Goal: Task Accomplishment & Management: Manage account settings

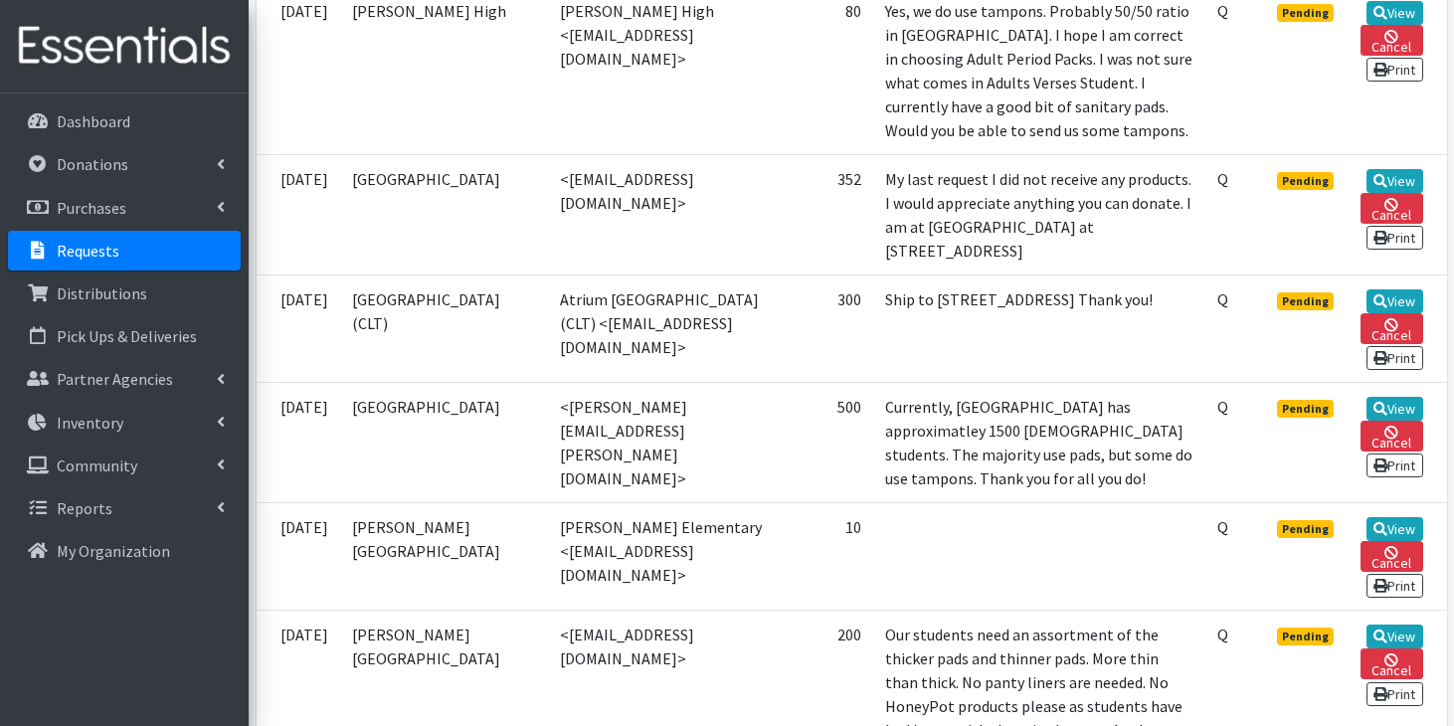
scroll to position [1096, 0]
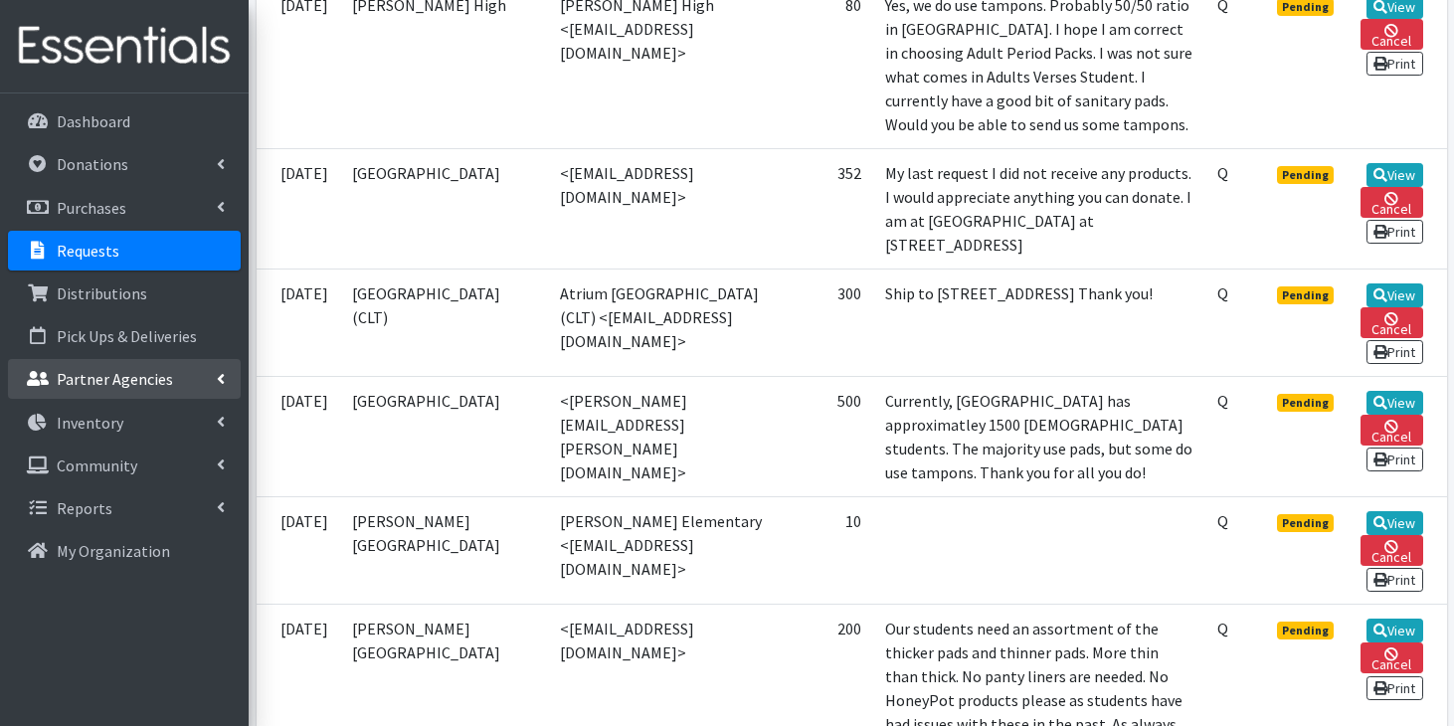
click at [117, 373] on p "Partner Agencies" at bounding box center [115, 379] width 116 height 20
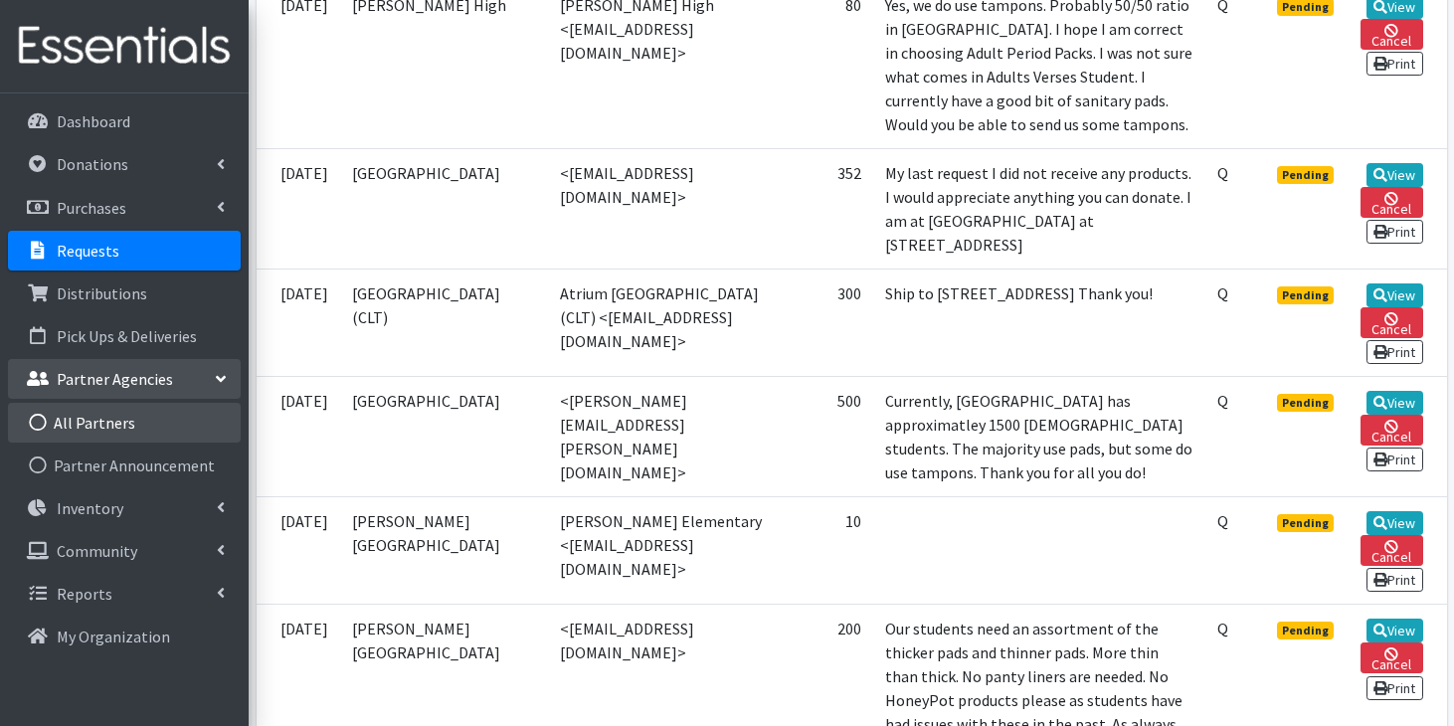
click at [110, 410] on link "All Partners" at bounding box center [124, 423] width 233 height 40
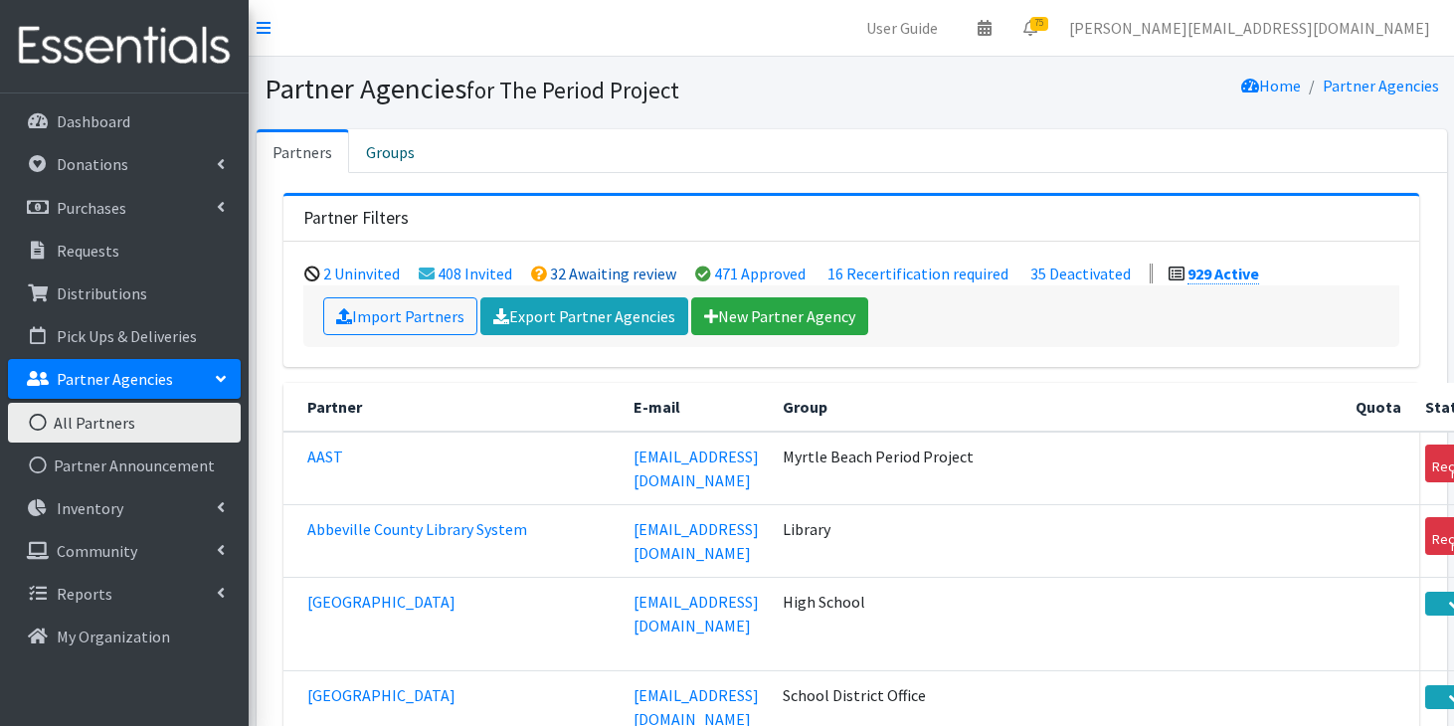
click at [583, 271] on link "32 Awaiting review" at bounding box center [613, 273] width 126 height 20
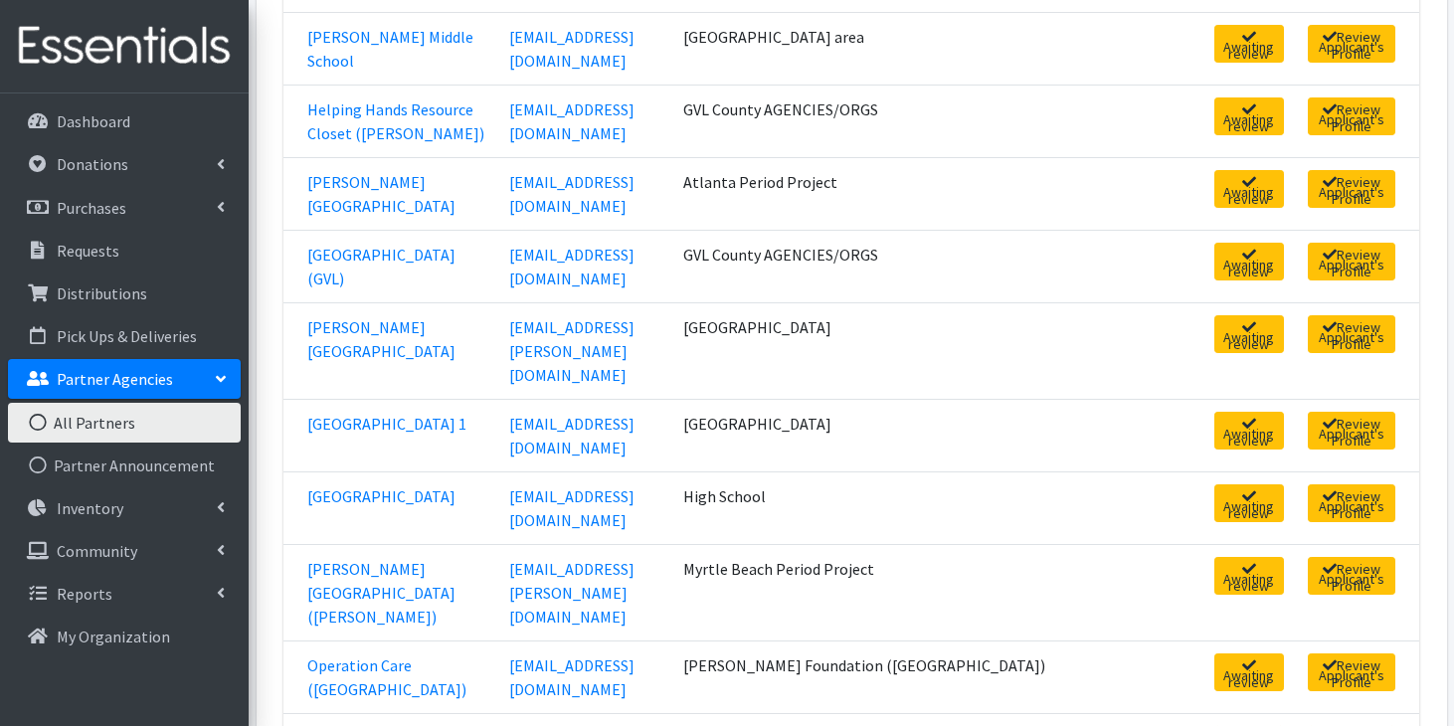
scroll to position [1316, 0]
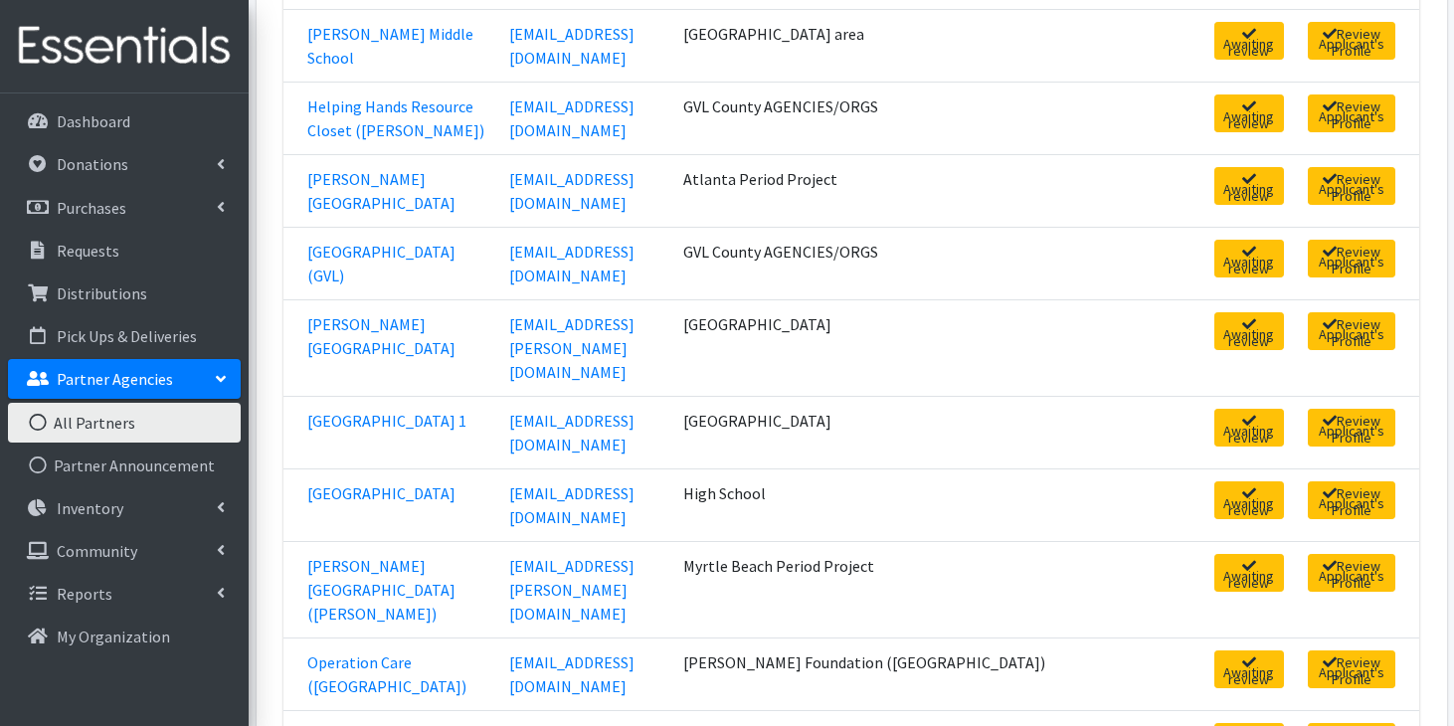
click at [170, 434] on link "All Partners" at bounding box center [124, 423] width 233 height 40
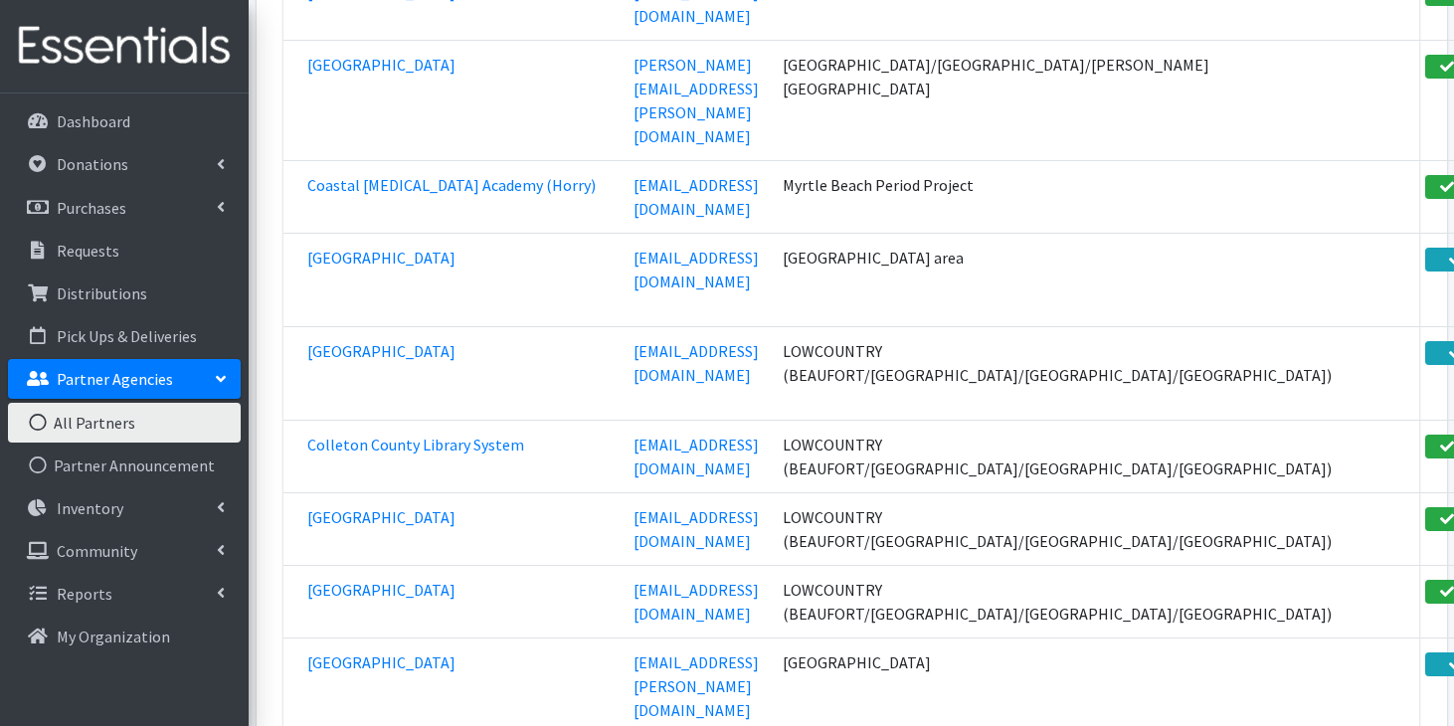
scroll to position [27863, 0]
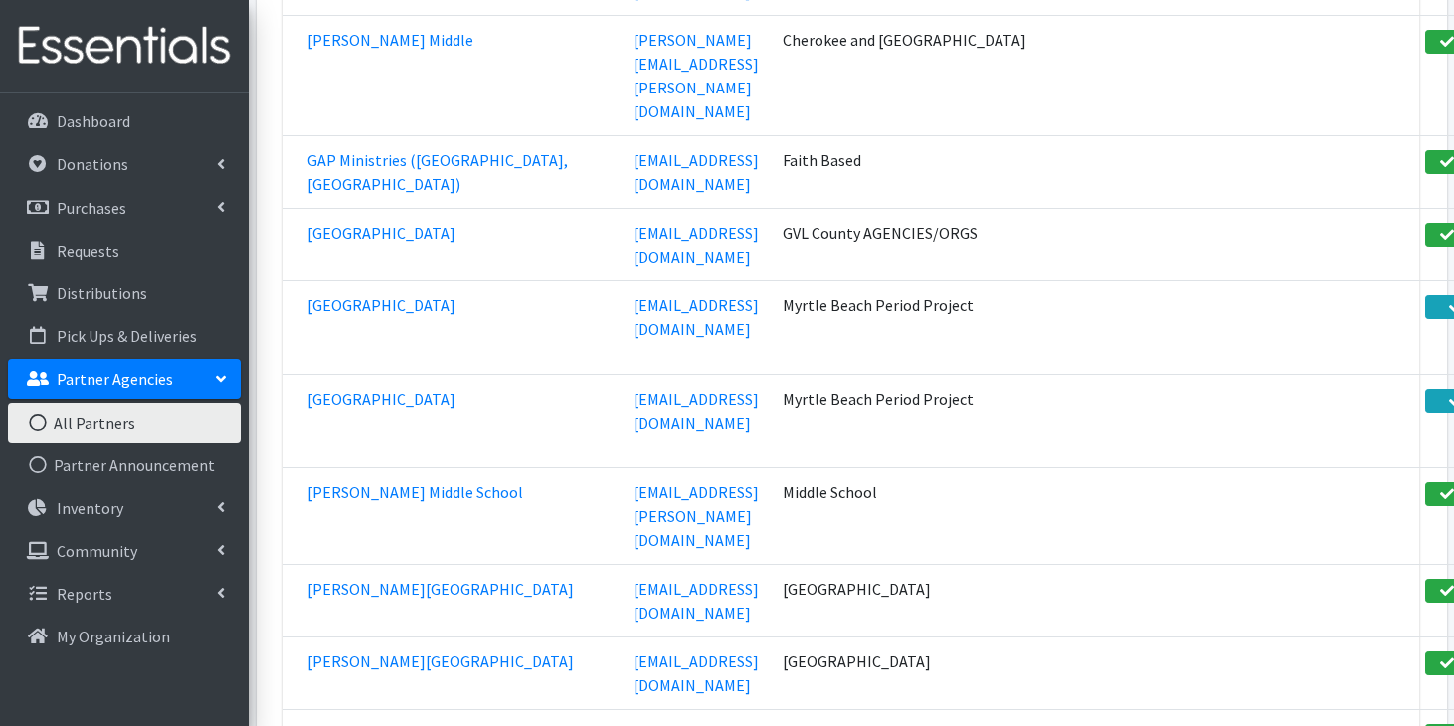
scroll to position [27793, 0]
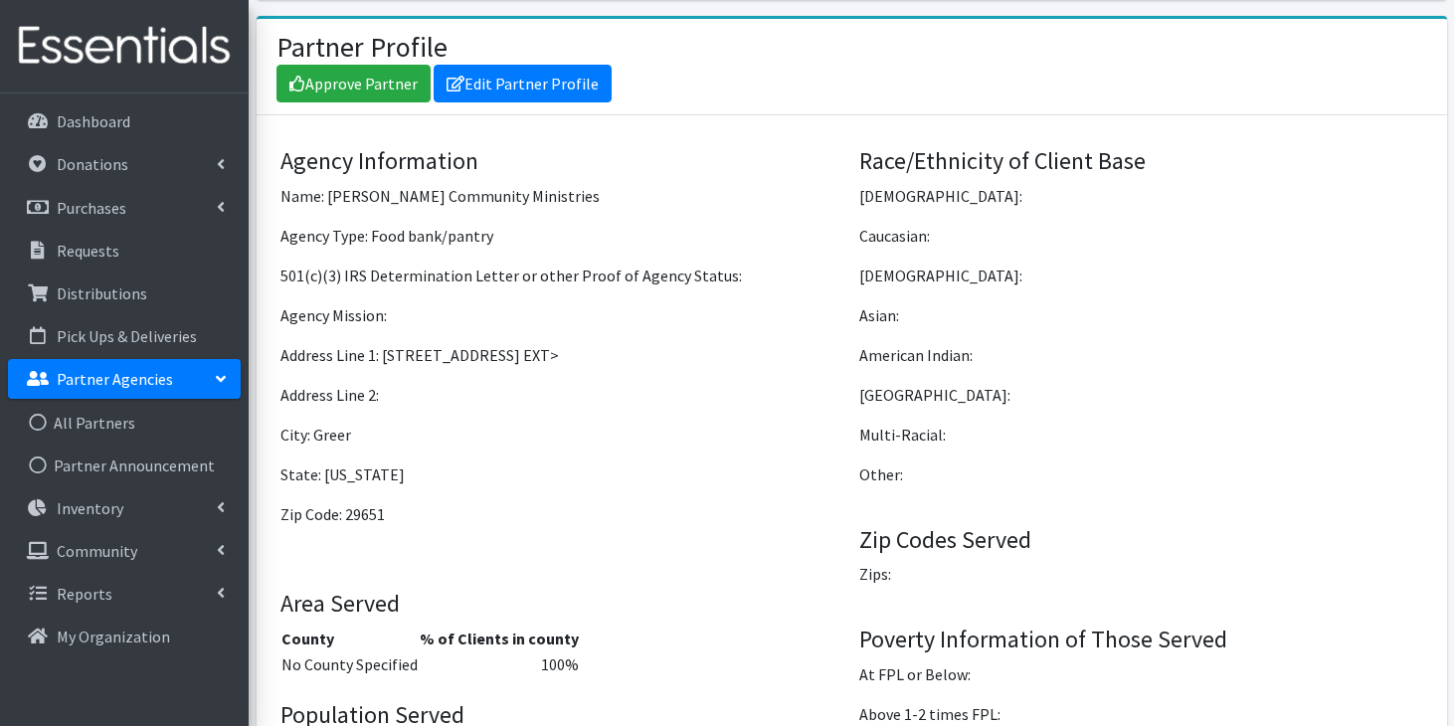
scroll to position [1654, 0]
